Goal: Information Seeking & Learning: Learn about a topic

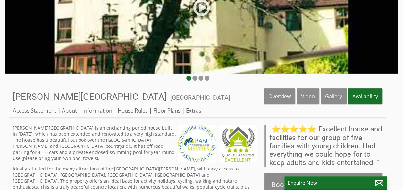
scroll to position [128, 0]
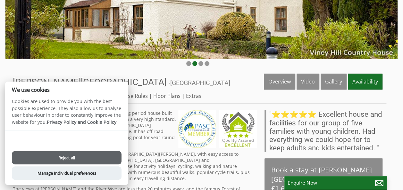
click at [69, 161] on button "Reject all" at bounding box center [67, 157] width 110 height 13
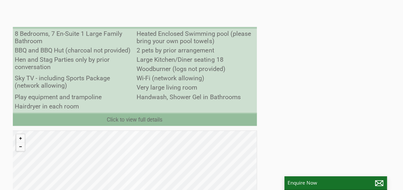
scroll to position [513, 0]
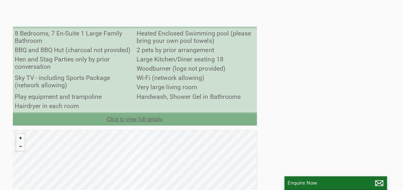
click at [129, 113] on link "Click to view full details" at bounding box center [135, 119] width 244 height 13
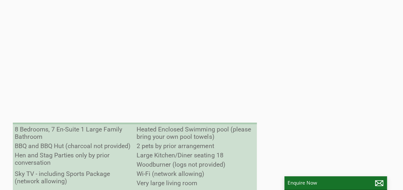
scroll to position [192, 0]
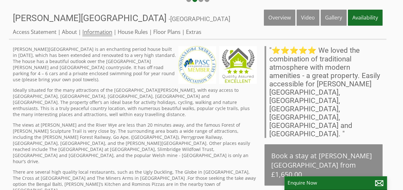
click at [100, 31] on link "Information" at bounding box center [97, 32] width 30 height 8
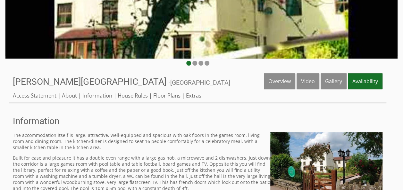
scroll to position [128, 0]
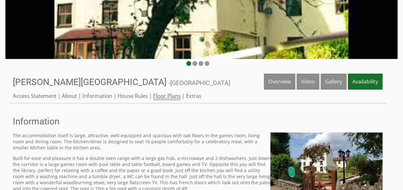
click at [163, 94] on link "Floor Plans" at bounding box center [166, 96] width 27 height 8
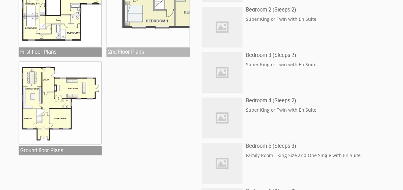
scroll to position [224, 0]
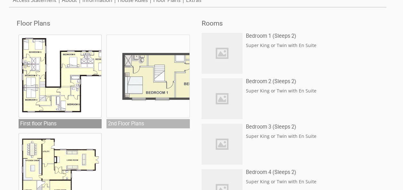
click at [162, 79] on img at bounding box center [147, 76] width 83 height 83
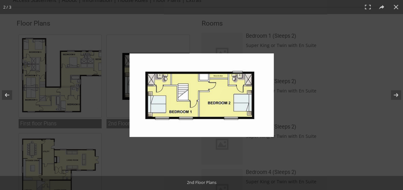
click at [178, 100] on img at bounding box center [202, 96] width 144 height 84
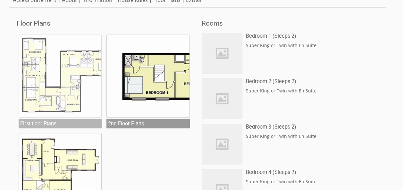
click at [49, 98] on img at bounding box center [60, 76] width 83 height 83
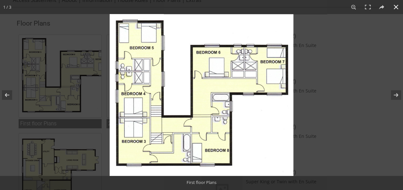
click at [80, 91] on div at bounding box center [201, 95] width 403 height 190
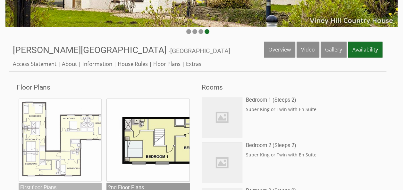
scroll to position [160, 0]
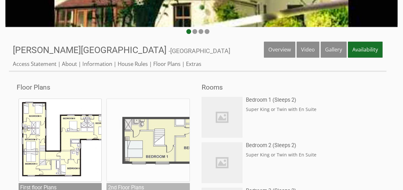
click at [139, 130] on img at bounding box center [147, 140] width 83 height 83
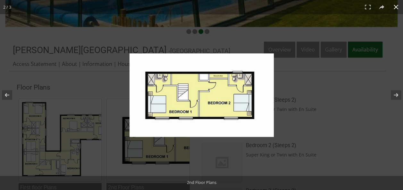
click at [37, 125] on div at bounding box center [201, 95] width 403 height 190
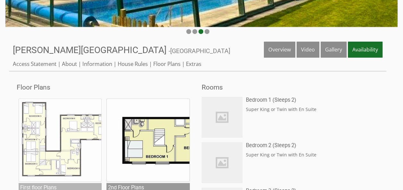
click at [37, 125] on img at bounding box center [60, 140] width 83 height 83
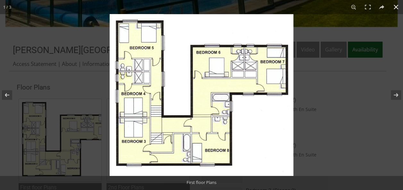
click at [323, 130] on div at bounding box center [311, 109] width 403 height 190
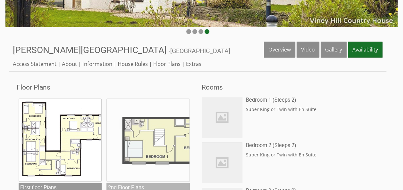
click at [158, 143] on img at bounding box center [147, 140] width 83 height 83
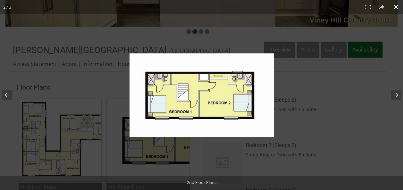
click at [325, 124] on div at bounding box center [234, 103] width 208 height 98
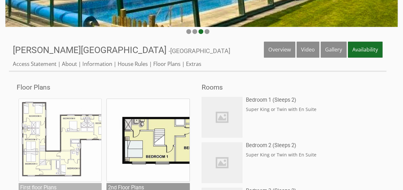
click at [92, 122] on img at bounding box center [60, 140] width 83 height 83
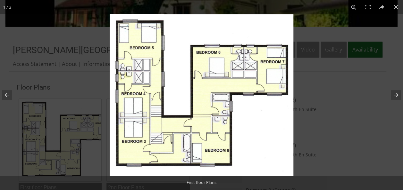
click at [219, 128] on img at bounding box center [202, 95] width 184 height 162
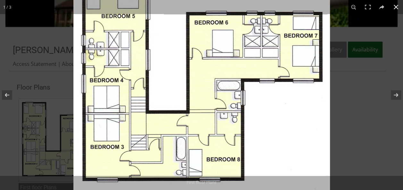
click at [325, 124] on img at bounding box center [201, 82] width 257 height 227
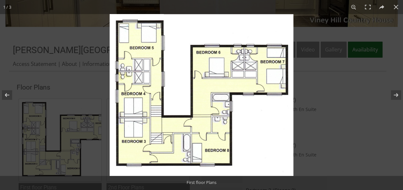
click at [284, 108] on img at bounding box center [202, 95] width 184 height 162
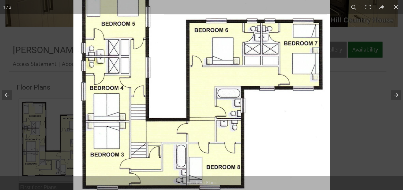
click at [300, 111] on img at bounding box center [201, 90] width 257 height 227
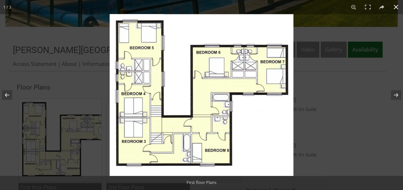
click at [300, 110] on div at bounding box center [311, 109] width 403 height 190
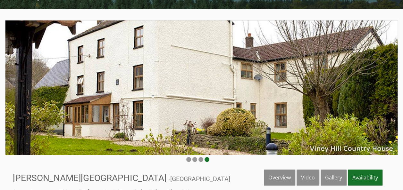
scroll to position [192, 0]
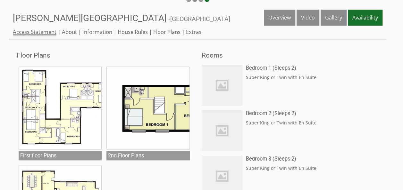
click at [41, 32] on link "Access Statement" at bounding box center [35, 32] width 44 height 8
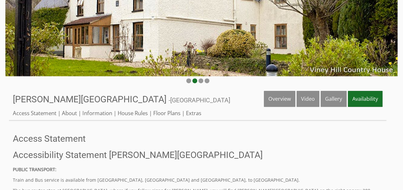
scroll to position [192, 0]
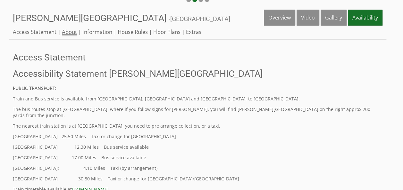
click at [71, 33] on link "About" at bounding box center [69, 32] width 15 height 8
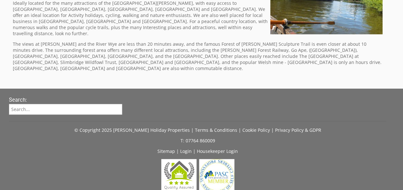
scroll to position [131, 0]
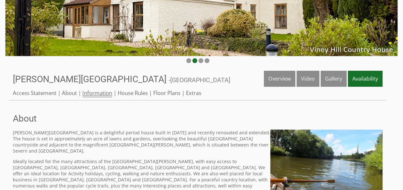
click at [101, 93] on link "Information" at bounding box center [97, 93] width 30 height 8
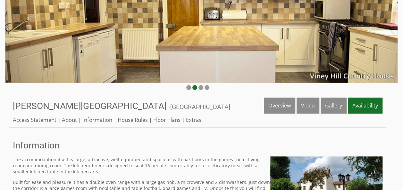
scroll to position [160, 0]
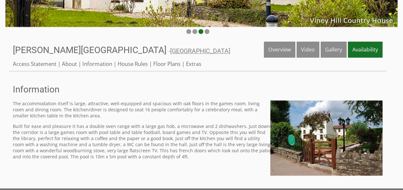
click at [170, 51] on link "[GEOGRAPHIC_DATA]" at bounding box center [200, 50] width 60 height 7
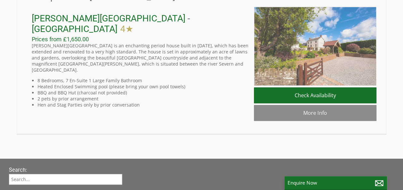
scroll to position [217, 0]
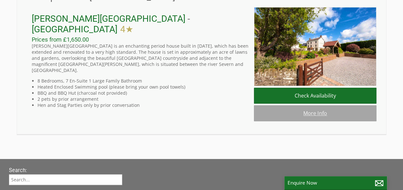
click at [325, 119] on link "More Info" at bounding box center [315, 114] width 123 height 16
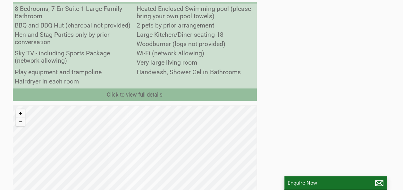
scroll to position [577, 0]
